Goal: Find specific page/section: Find specific page/section

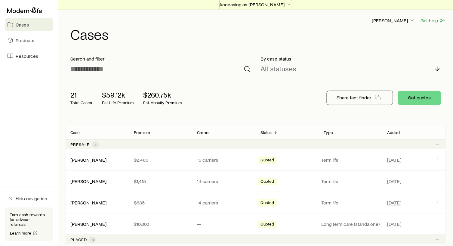
click at [287, 3] on icon "button" at bounding box center [289, 5] width 6 height 6
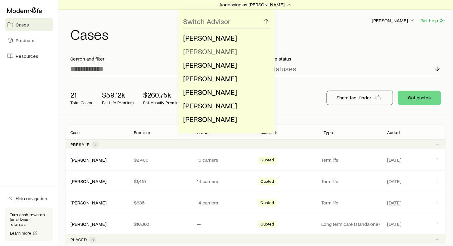
click at [227, 50] on span "[PERSON_NAME]" at bounding box center [210, 51] width 54 height 9
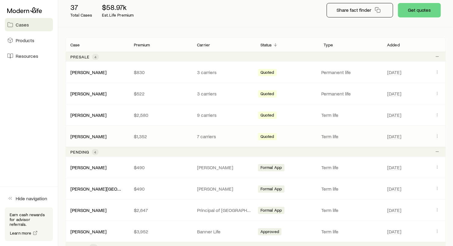
scroll to position [90, 0]
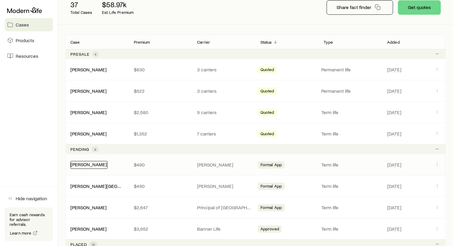
click at [85, 164] on link "[PERSON_NAME]" at bounding box center [89, 164] width 36 height 6
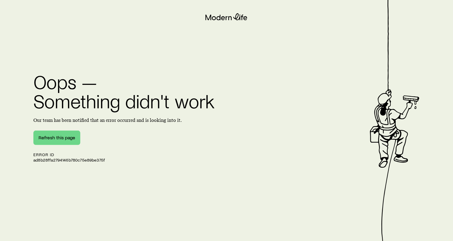
click at [127, 73] on h1 "Oops — Something didn't work" at bounding box center [126, 91] width 186 height 39
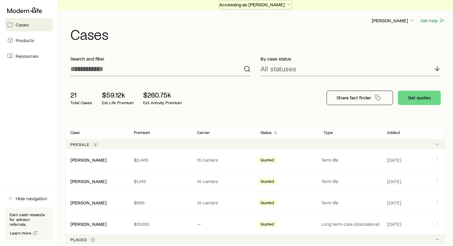
click at [287, 4] on icon "button" at bounding box center [289, 5] width 6 height 6
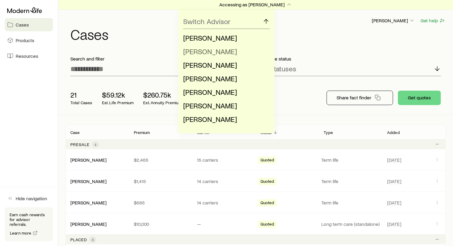
click at [211, 50] on span "[PERSON_NAME]" at bounding box center [210, 51] width 54 height 9
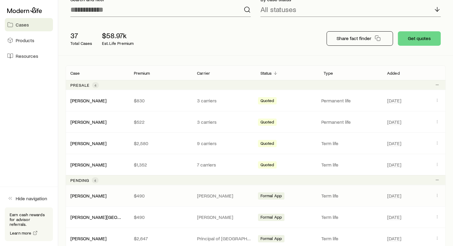
scroll to position [60, 0]
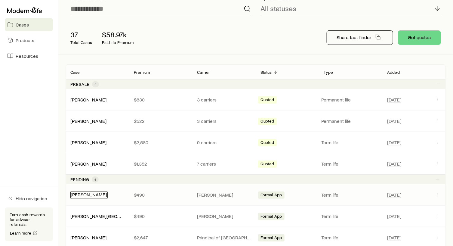
click at [88, 192] on link "Miller, Drew" at bounding box center [89, 194] width 36 height 6
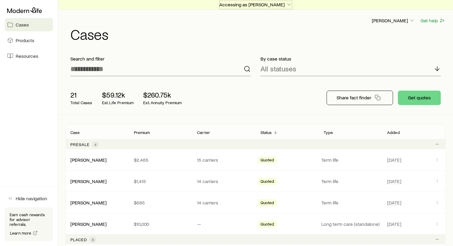
click at [266, 4] on p "Accessing as Richard Caiazzo" at bounding box center [256, 5] width 73 height 6
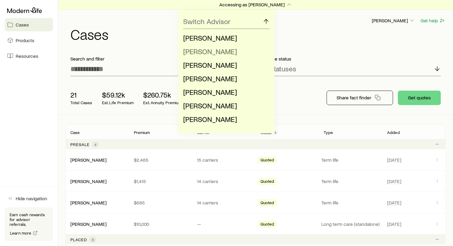
click at [230, 51] on li "Jason Feldman" at bounding box center [224, 52] width 83 height 14
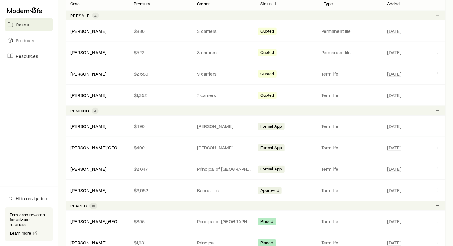
scroll to position [150, 0]
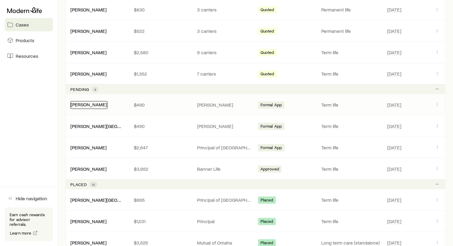
click at [83, 102] on link "Miller, Drew" at bounding box center [89, 104] width 36 height 6
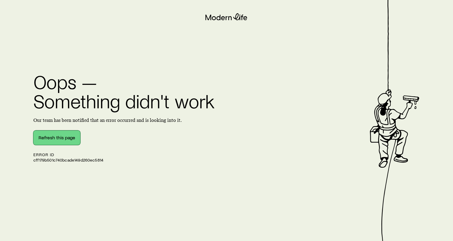
click at [64, 135] on button "Refresh this page" at bounding box center [56, 138] width 47 height 14
